Goal: Task Accomplishment & Management: Complete application form

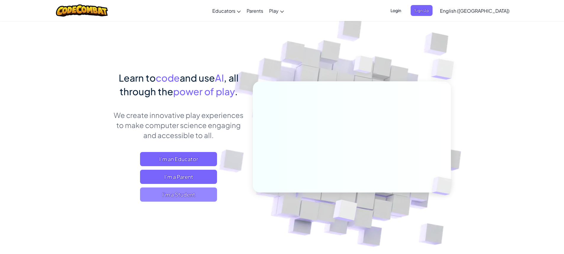
click at [188, 193] on span "I'm a Student" at bounding box center [178, 195] width 77 height 14
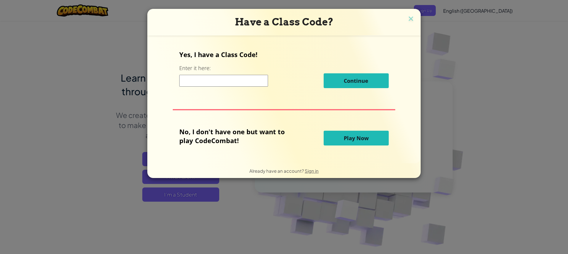
click at [217, 83] on input at bounding box center [223, 81] width 89 height 12
type input "southnightthin"
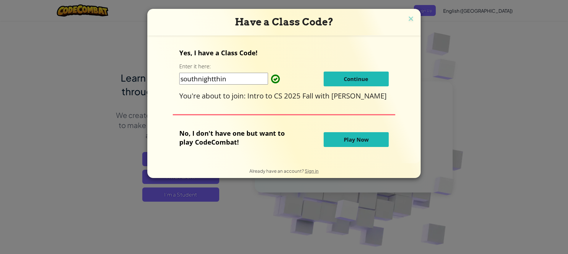
click at [346, 80] on span "Continue" at bounding box center [356, 78] width 25 height 7
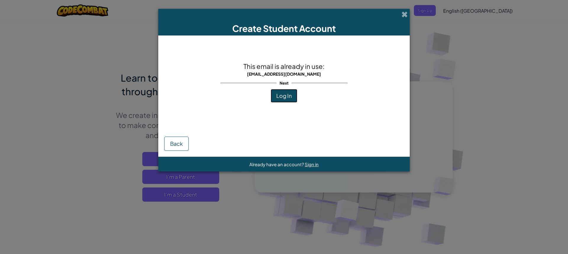
click at [288, 96] on span "Log In" at bounding box center [283, 95] width 15 height 7
